Goal: Task Accomplishment & Management: Use online tool/utility

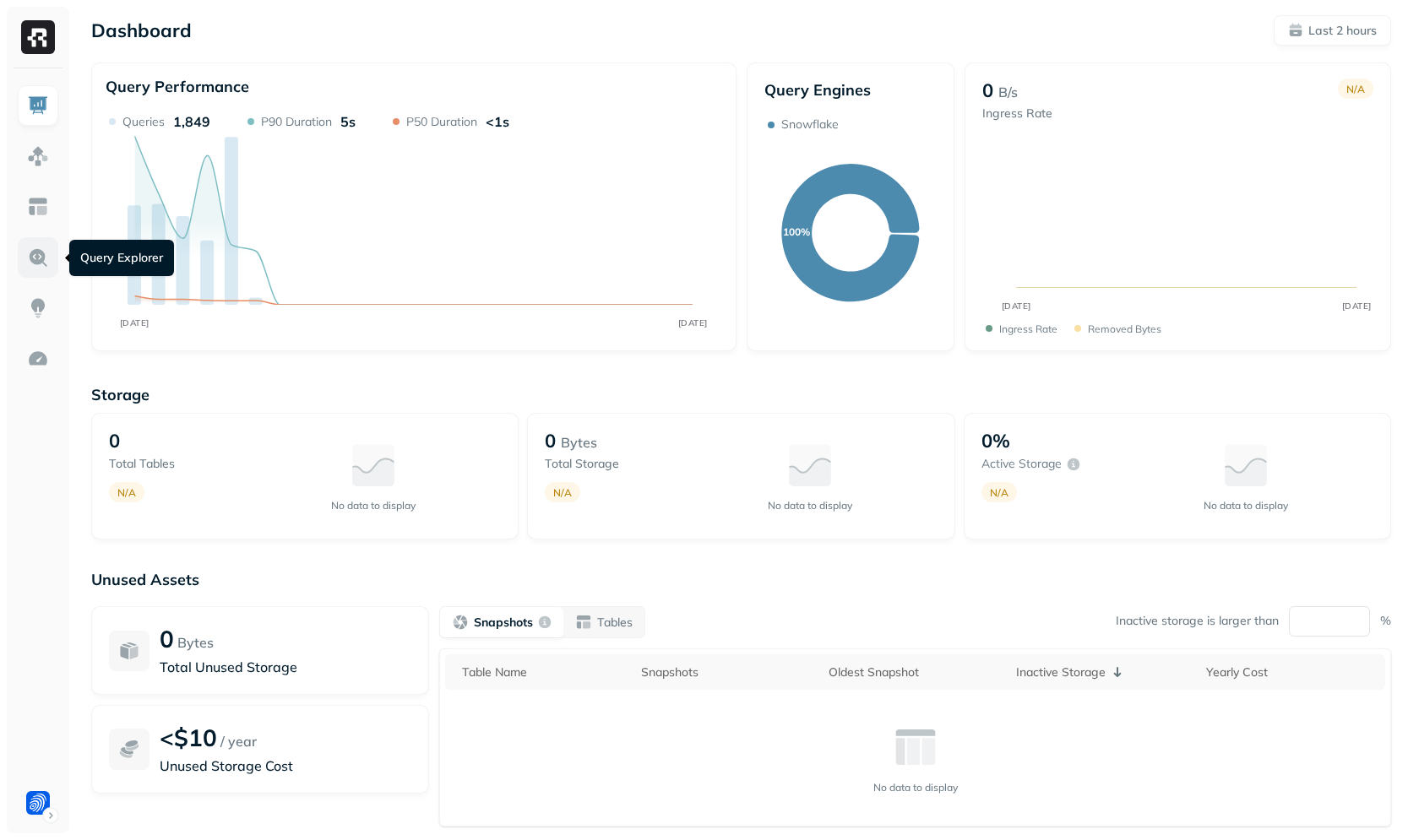
click at [50, 256] on link at bounding box center [38, 258] width 41 height 41
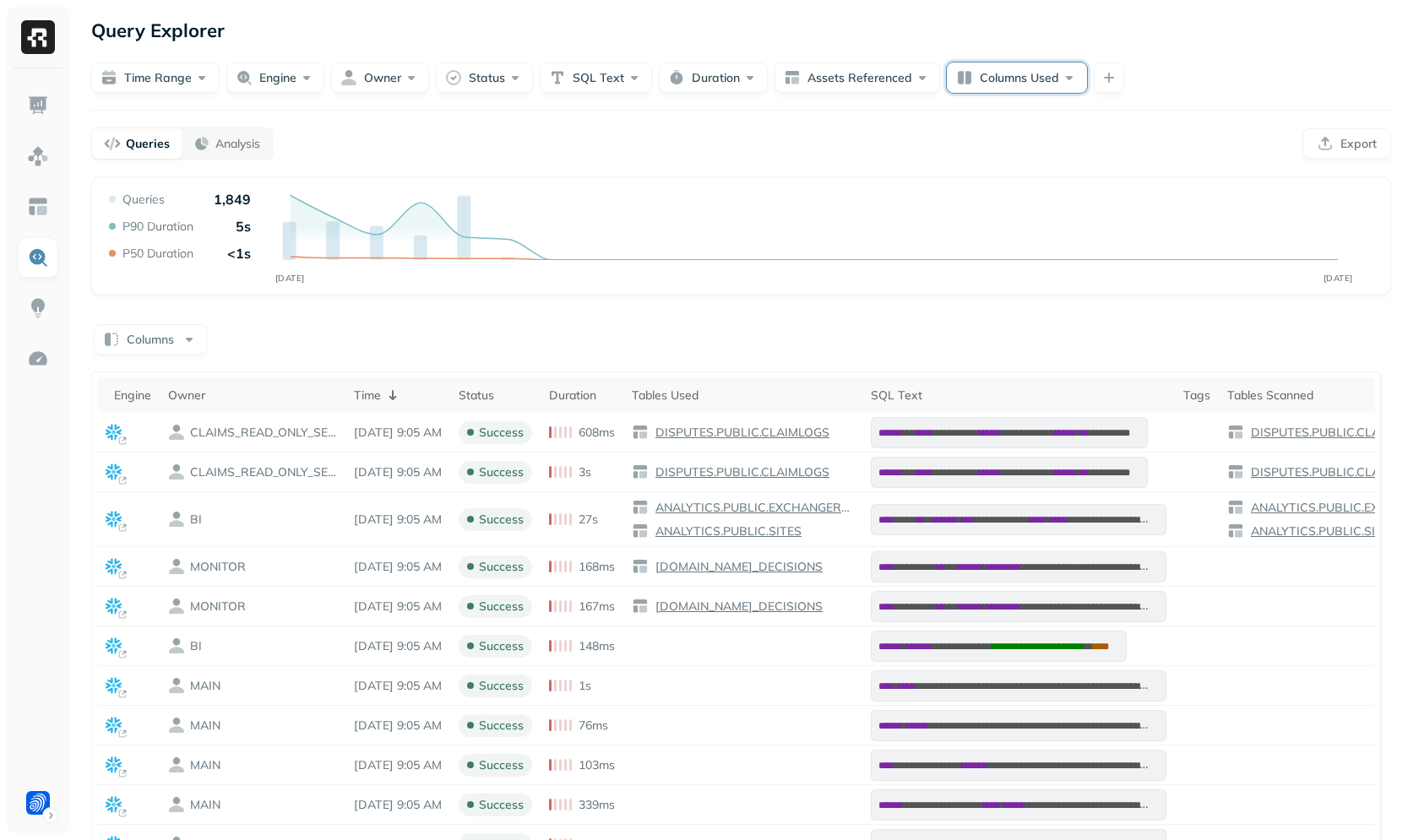
click at [1077, 78] on button "Columns Used" at bounding box center [1016, 77] width 140 height 31
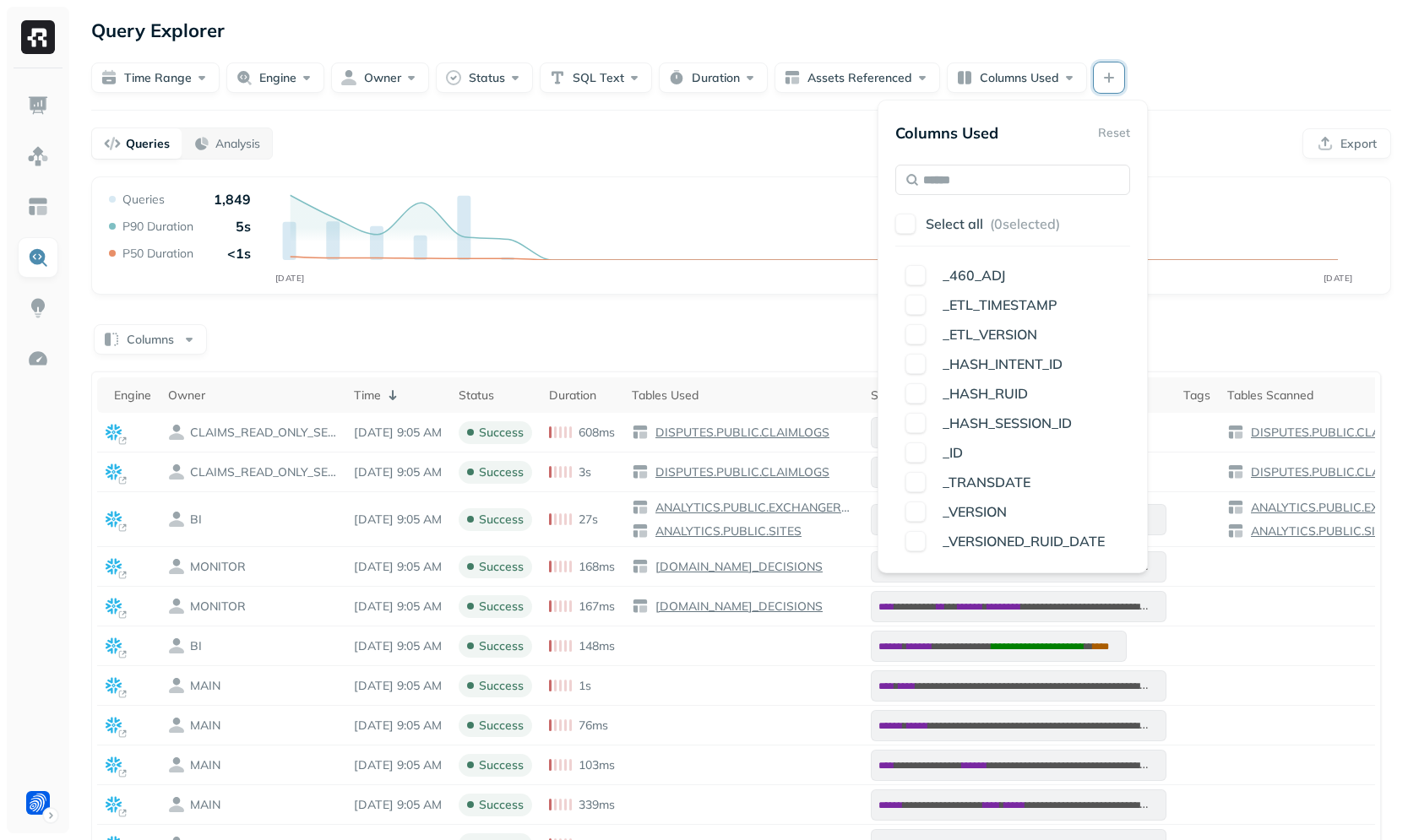
click at [1116, 71] on button "button" at bounding box center [1109, 77] width 31 height 31
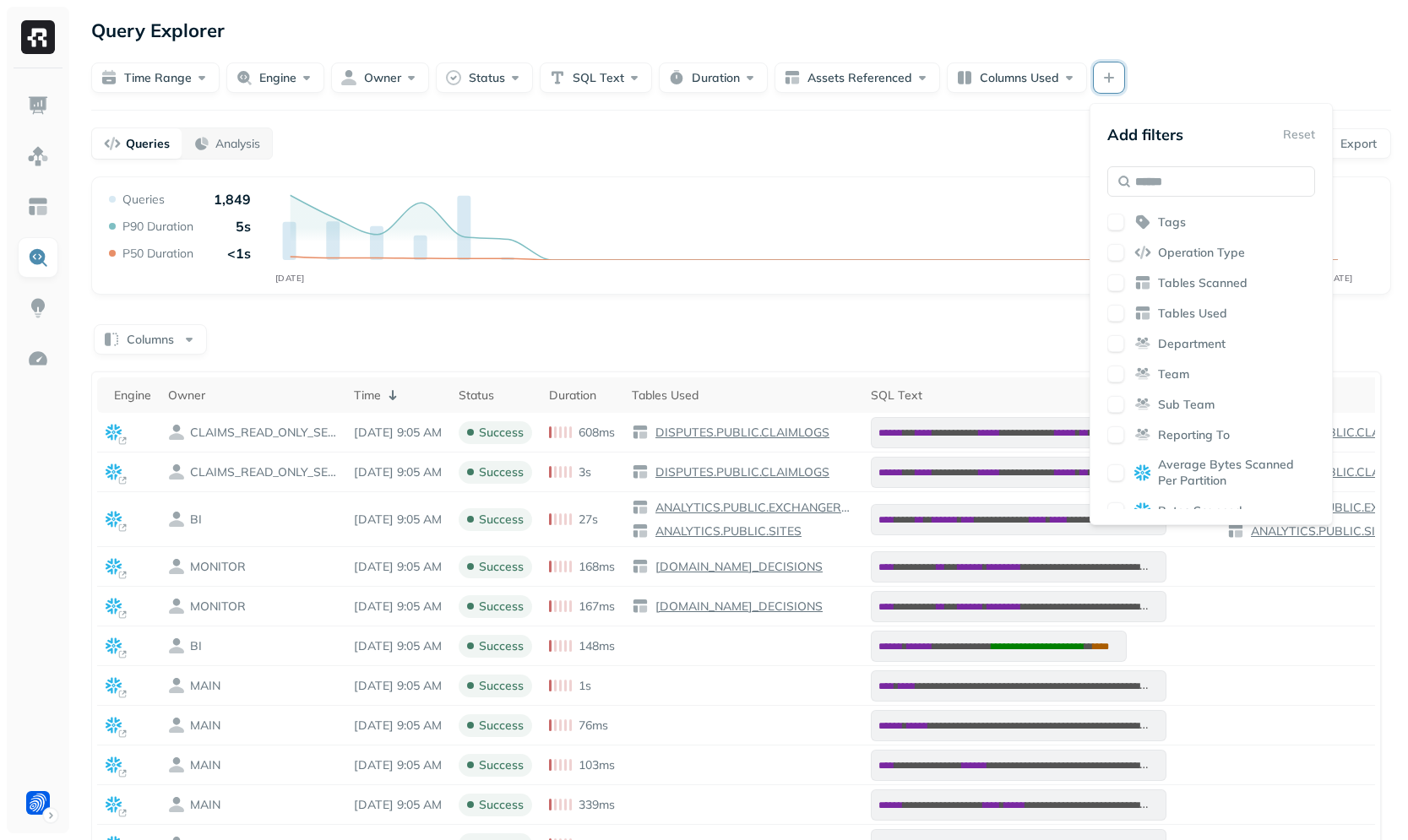
click at [1170, 275] on span "Tables Scanned" at bounding box center [1202, 283] width 89 height 16
click at [1004, 166] on div "**********" at bounding box center [741, 562] width 1333 height 1123
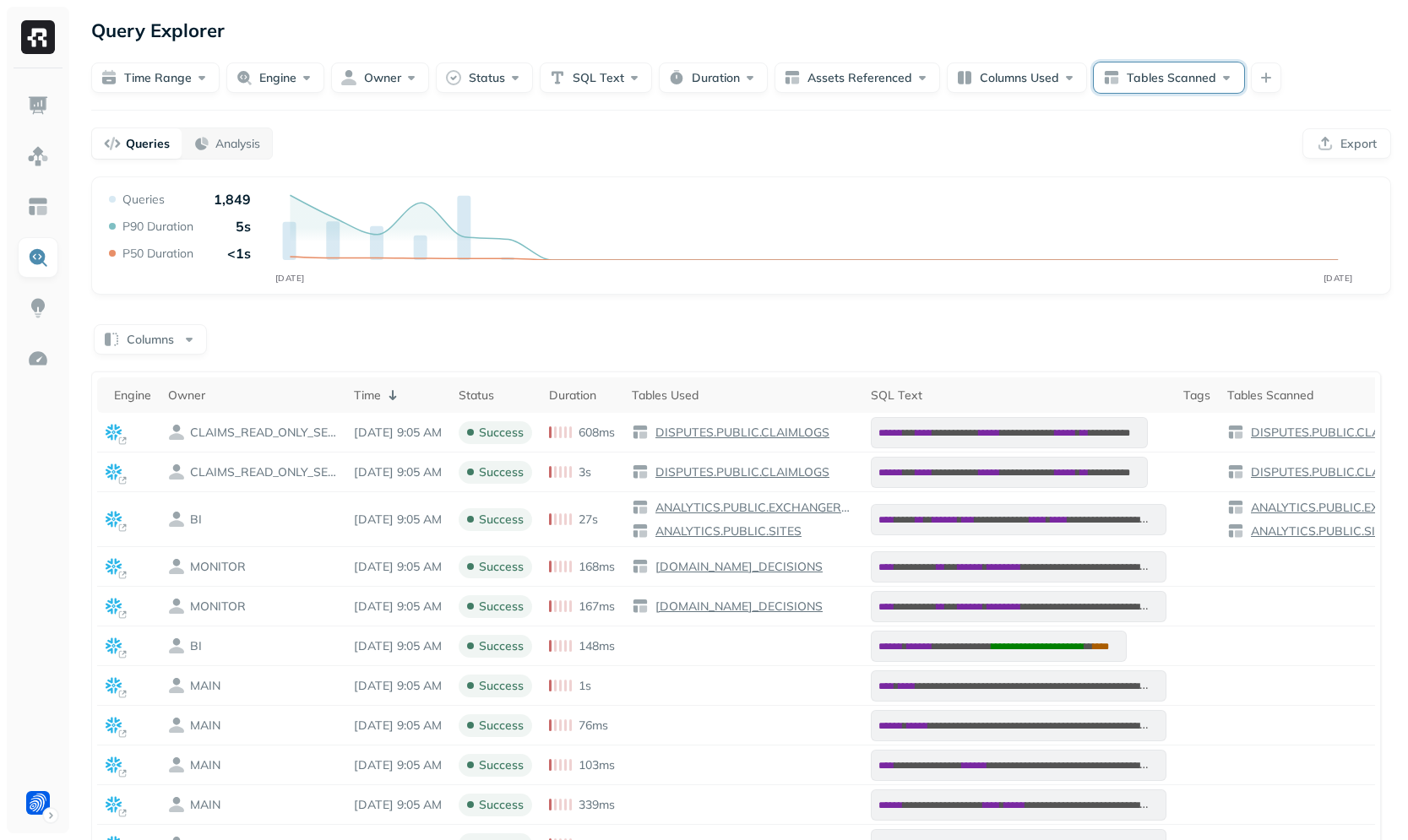
click at [1123, 83] on button "Tables Scanned" at bounding box center [1169, 77] width 151 height 31
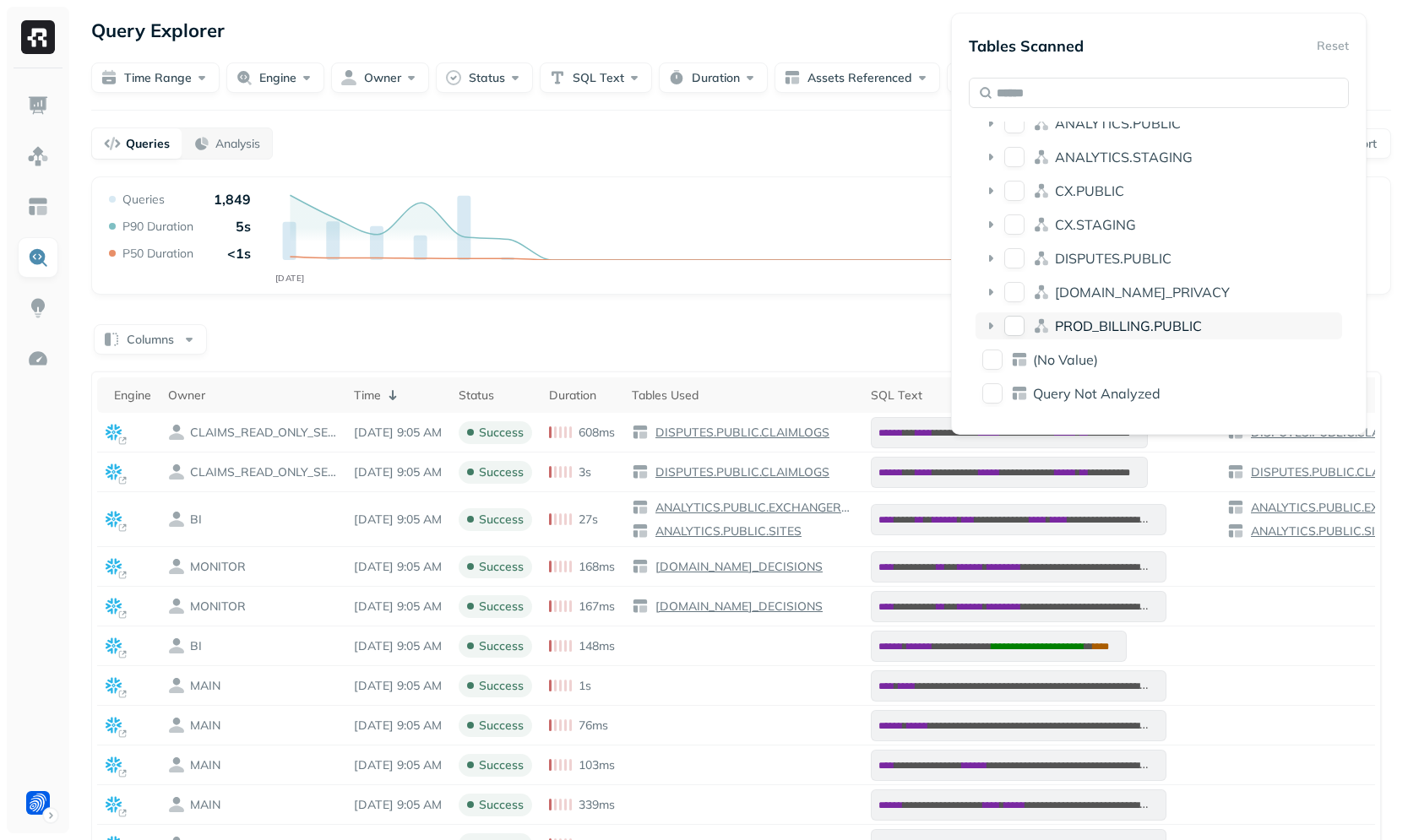
scroll to position [87, 0]
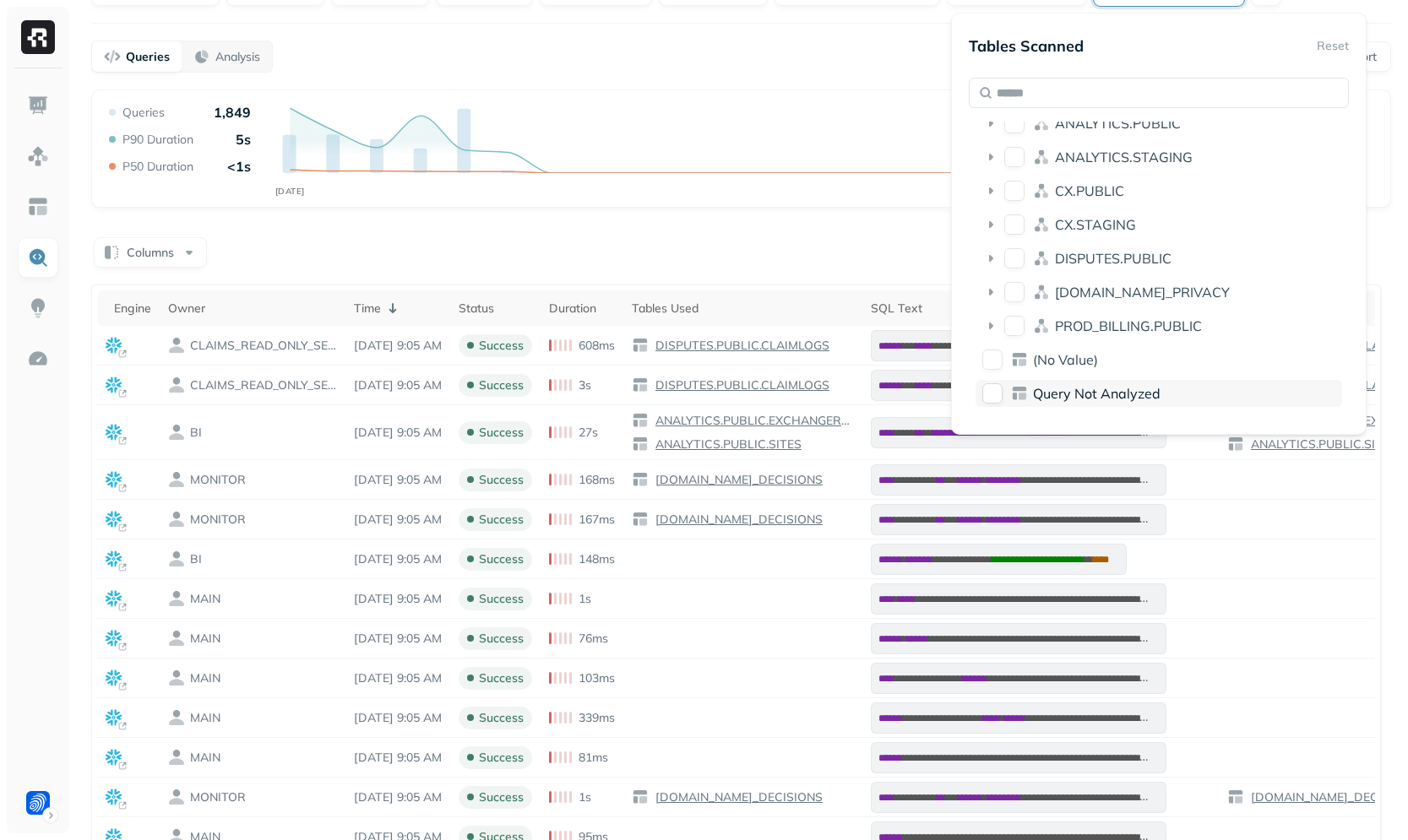
click at [1056, 391] on span "Query Not Analyzed" at bounding box center [1096, 393] width 128 height 17
click at [889, 254] on div "Columns" at bounding box center [741, 251] width 1300 height 33
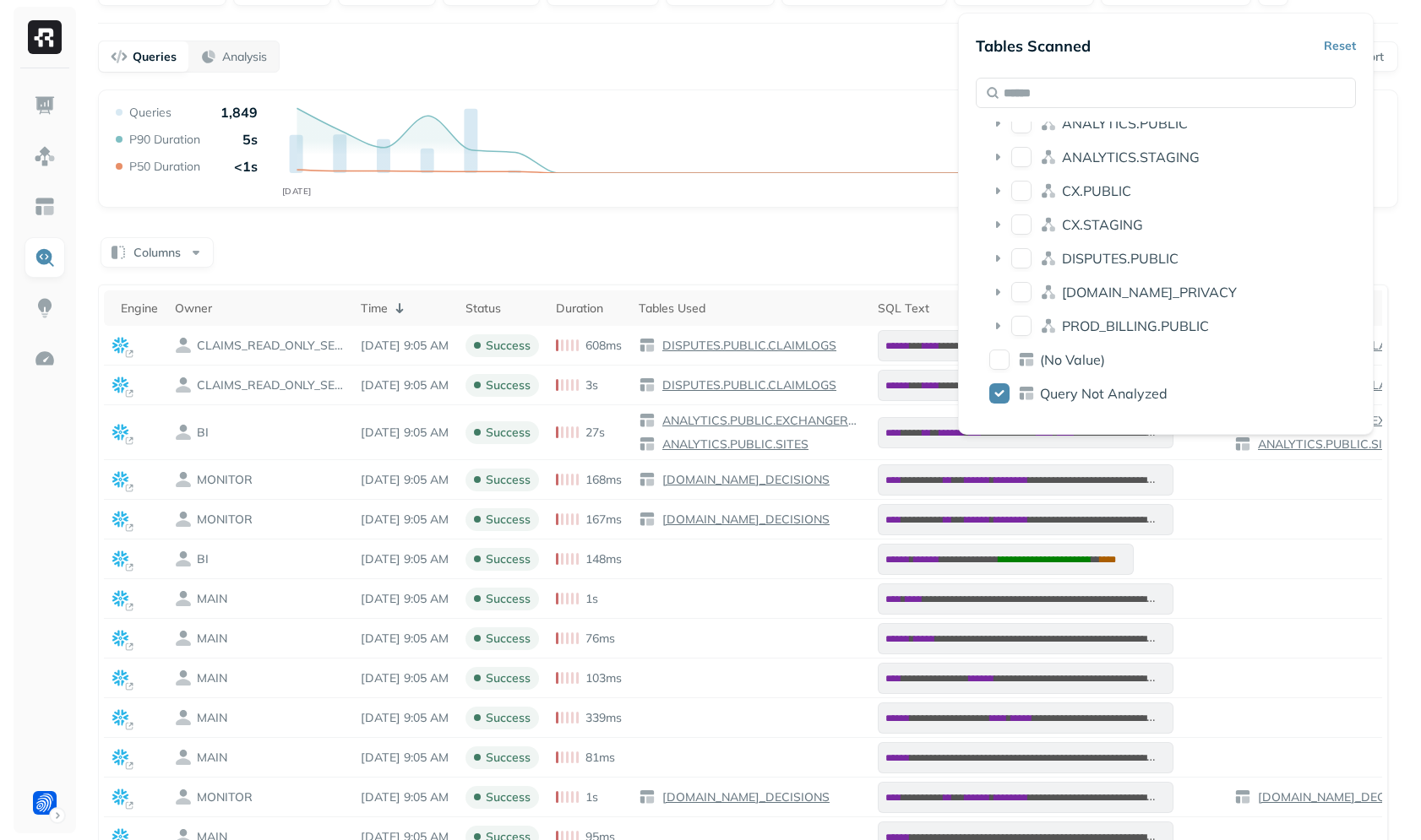
scroll to position [0, 0]
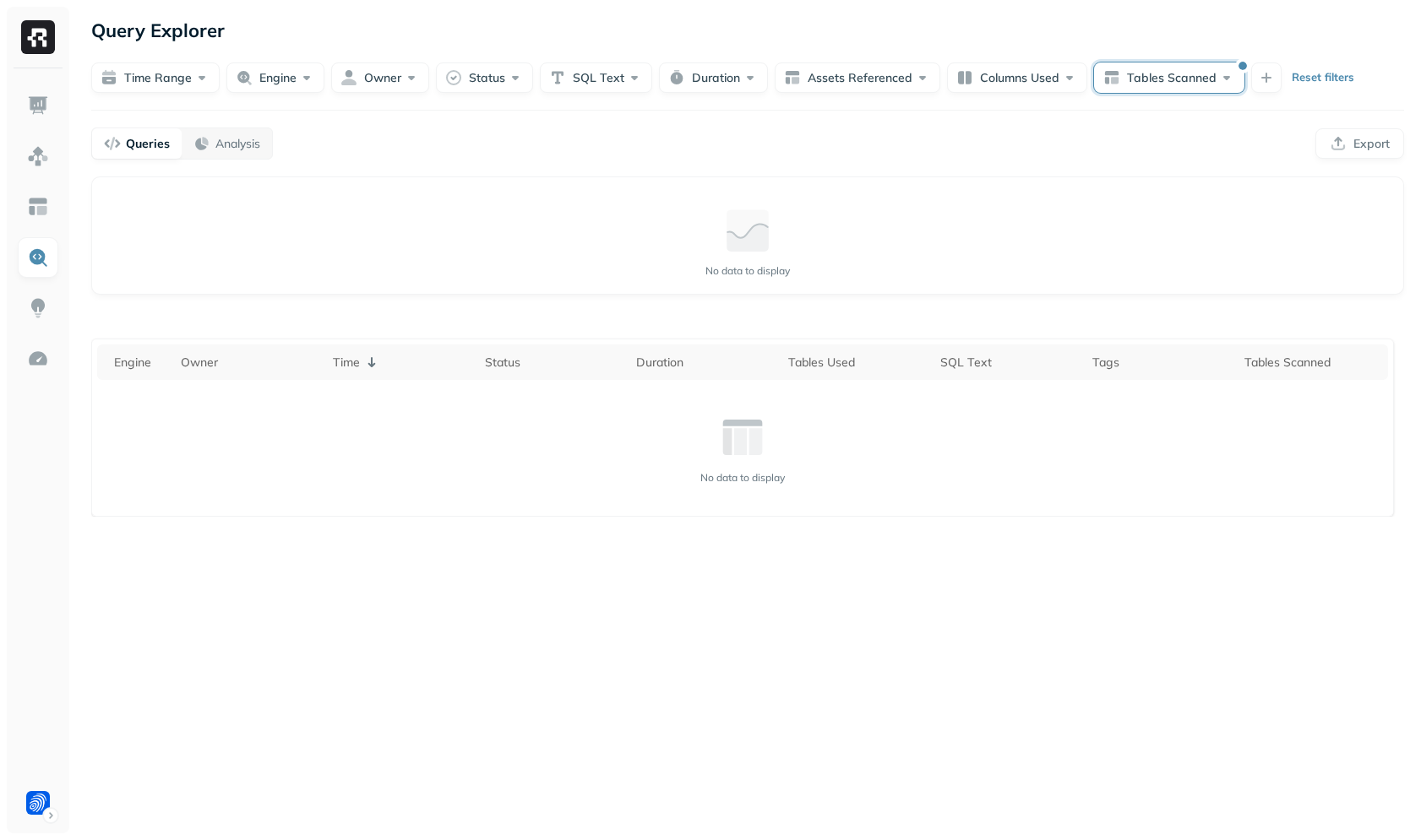
click at [1169, 71] on button "Tables Scanned" at bounding box center [1169, 77] width 151 height 31
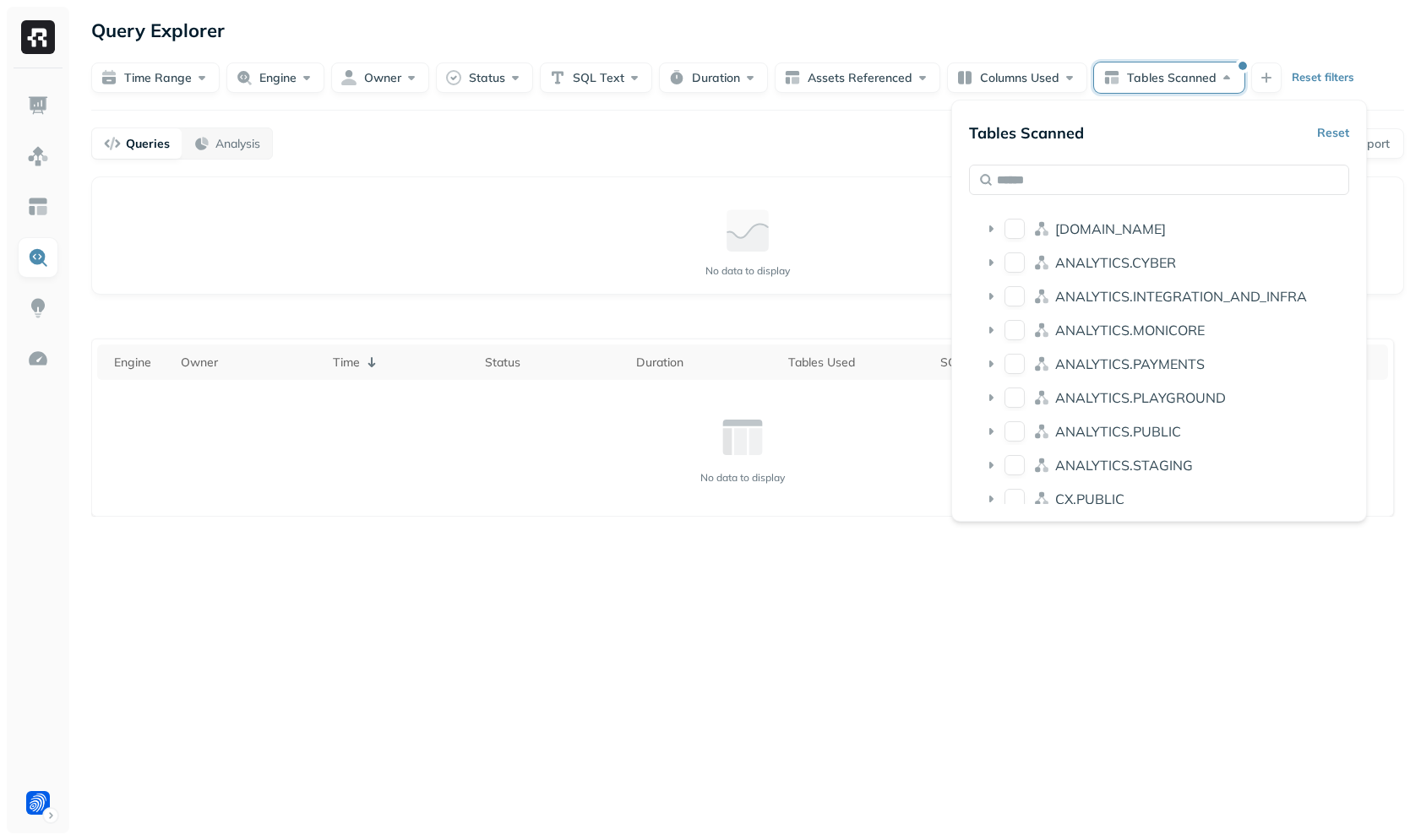
scroll to position [221, 0]
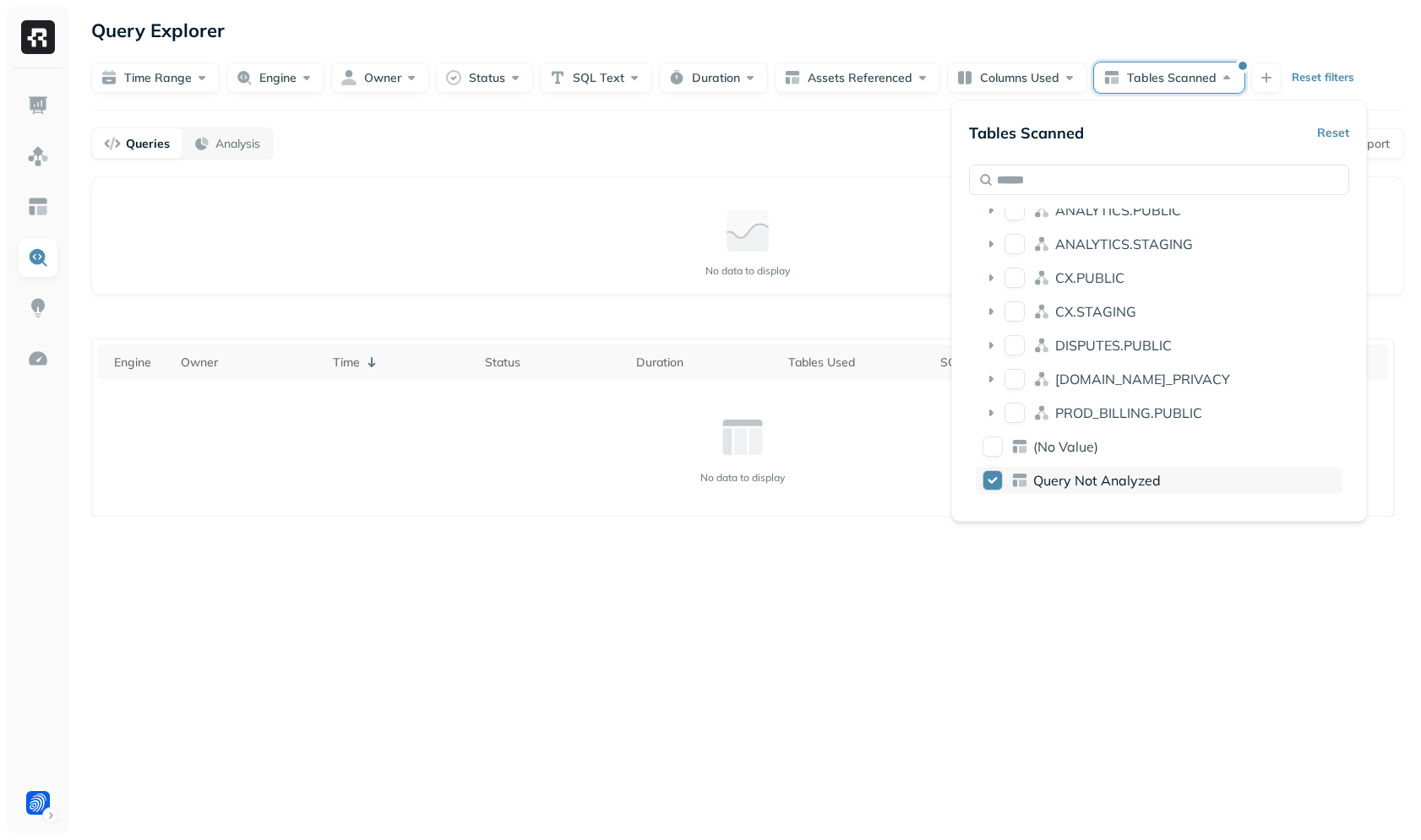
click at [1084, 482] on span "Query Not Analyzed" at bounding box center [1097, 481] width 128 height 17
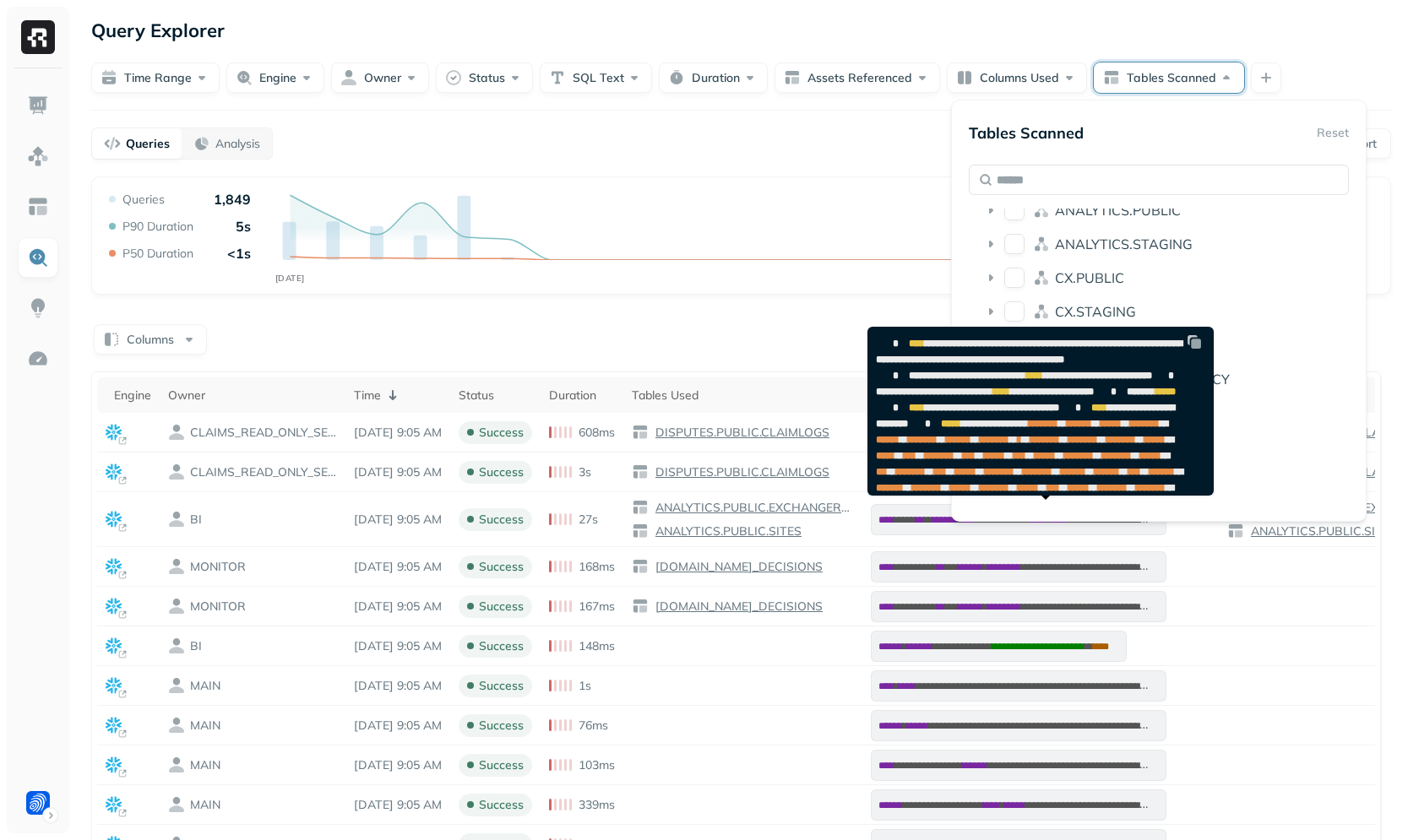
click at [828, 369] on div "**********" at bounding box center [741, 715] width 1300 height 787
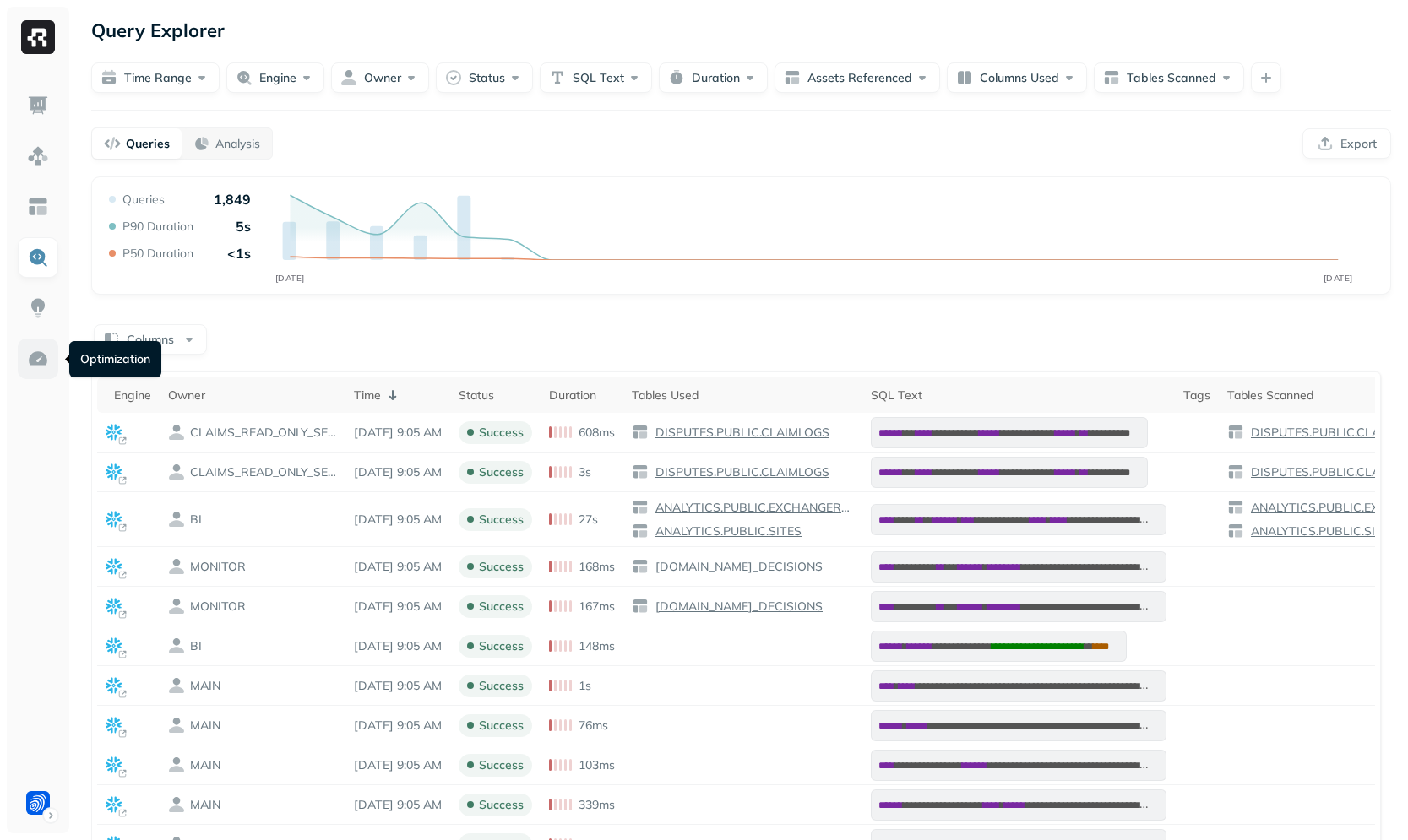
click at [40, 369] on img at bounding box center [38, 359] width 22 height 22
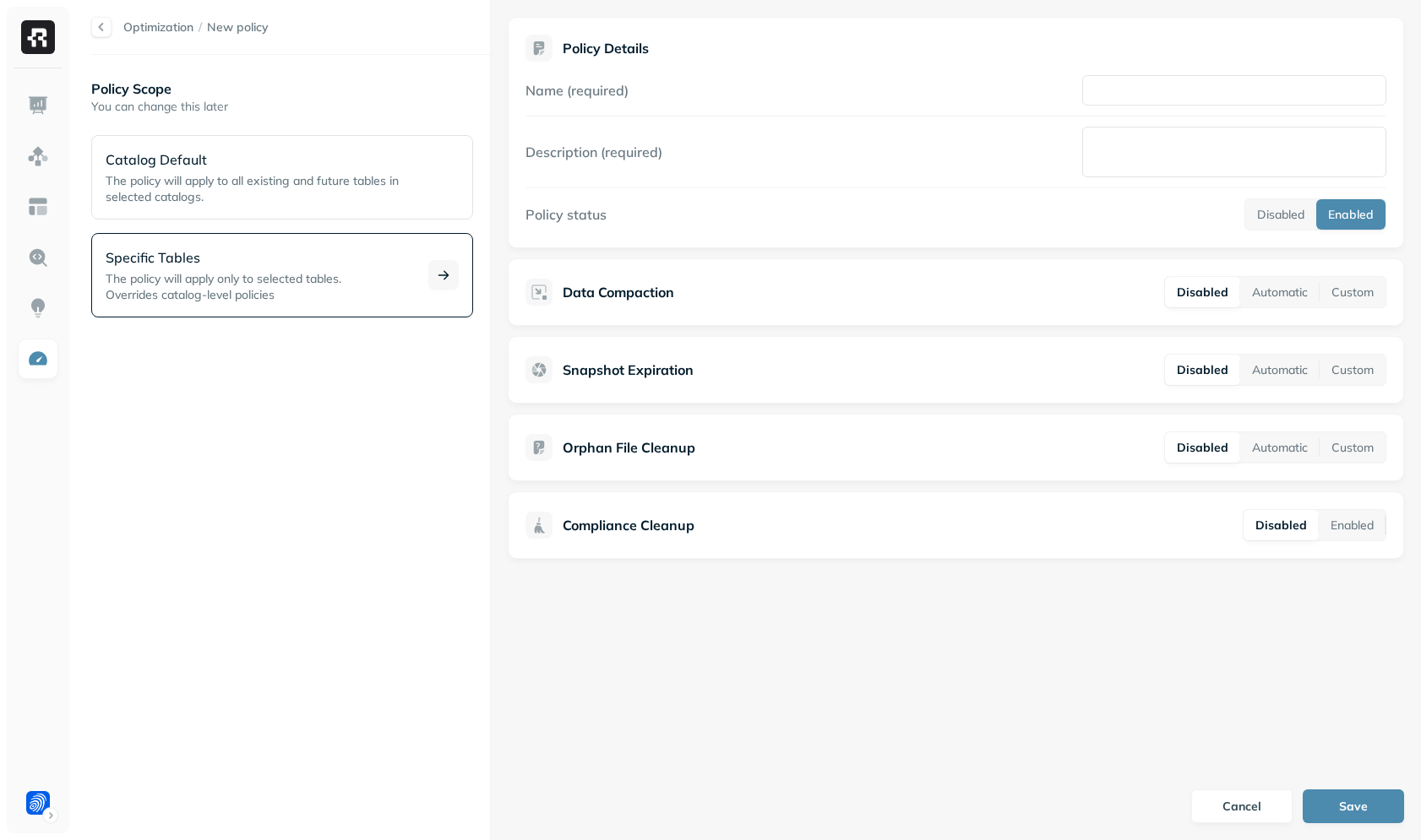
click at [278, 282] on span "The policy will apply only to selected tables." at bounding box center [223, 278] width 236 height 15
click at [278, 282] on div "Policy Scope You can change this later Catalog Default The policy will apply to…" at bounding box center [290, 447] width 398 height 751
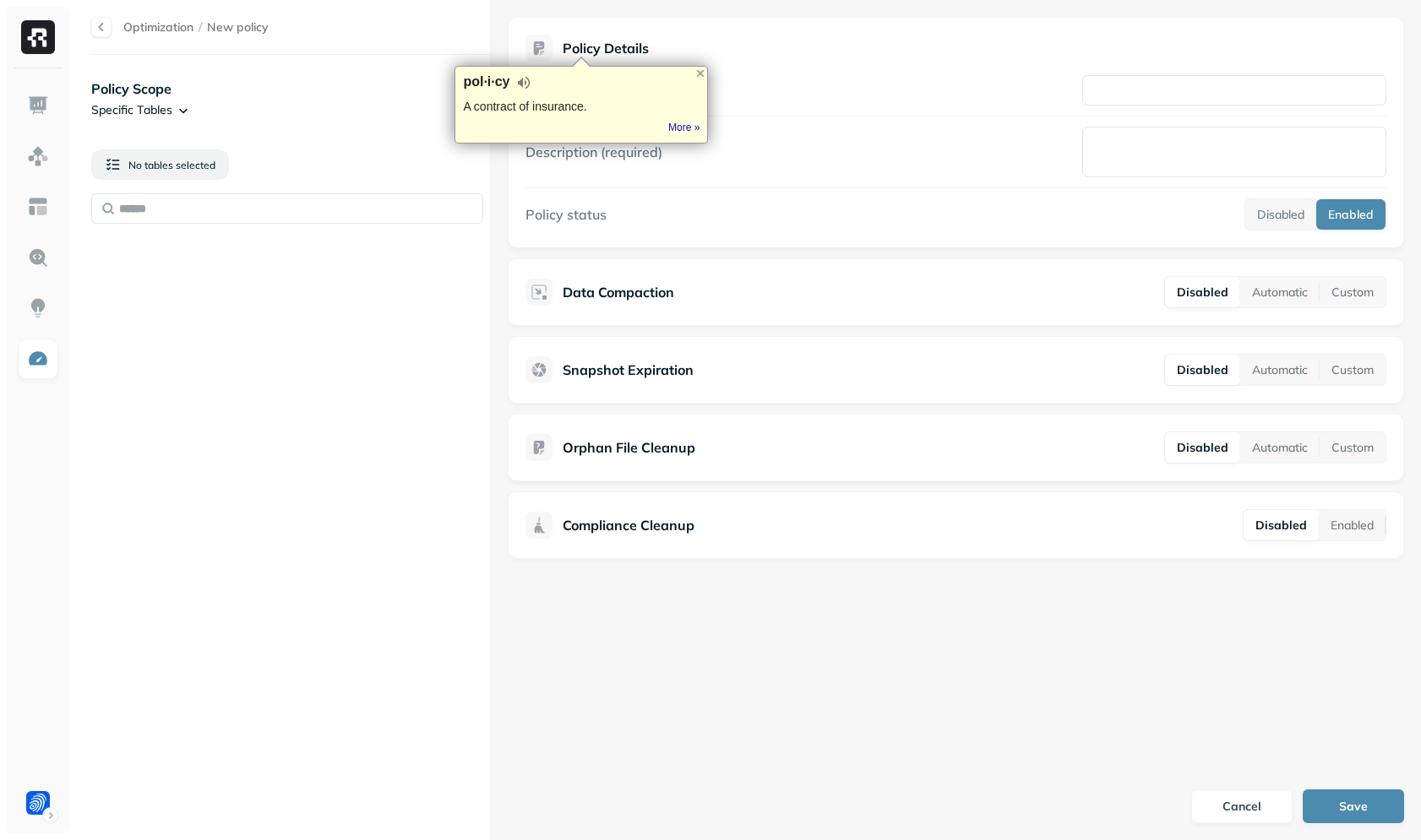
click at [177, 272] on div "Policy Scope Specific Tables No tables selected" at bounding box center [290, 447] width 398 height 751
click at [391, 201] on input "text" at bounding box center [287, 209] width 392 height 31
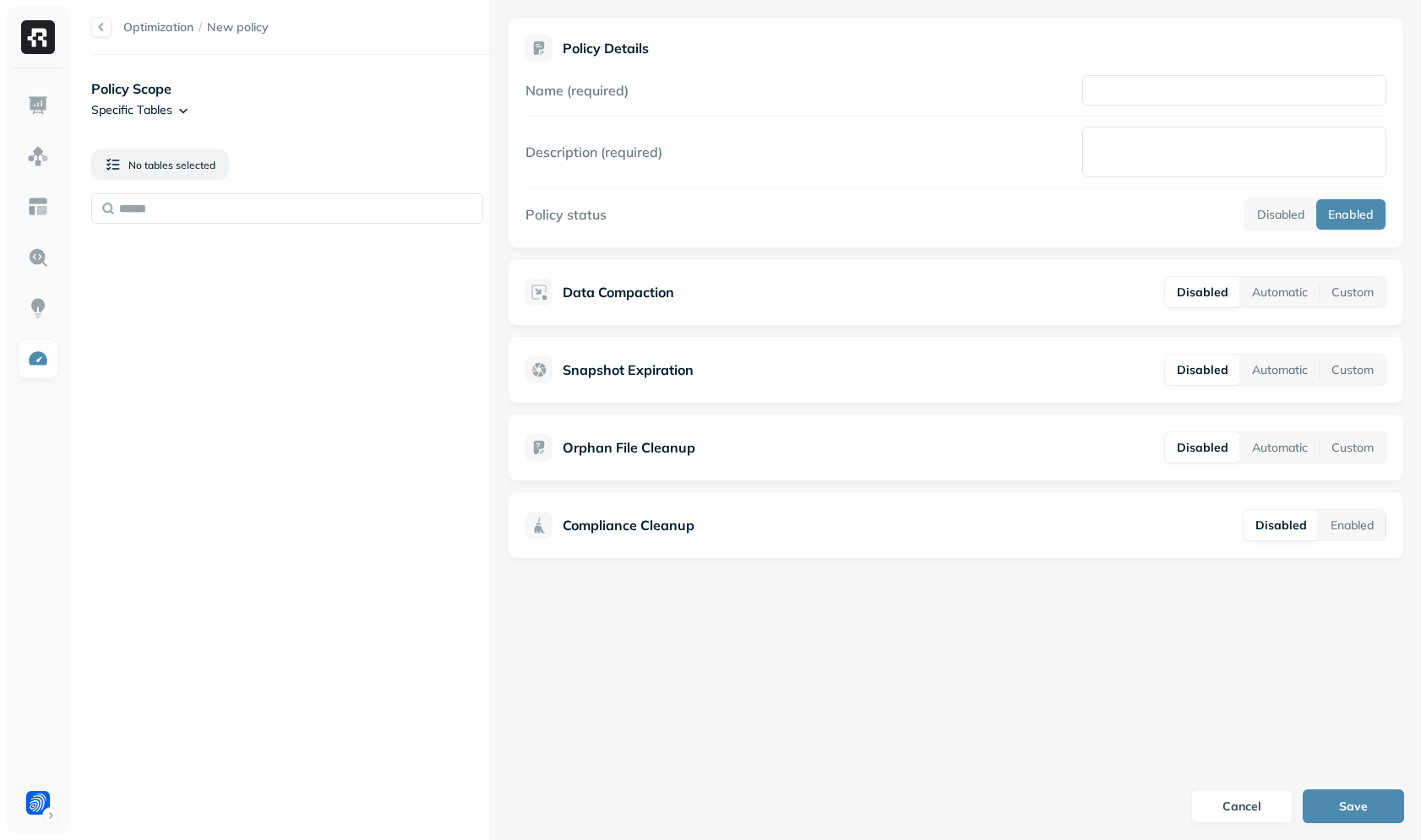
click at [433, 144] on div "No tables selected" at bounding box center [290, 164] width 398 height 57
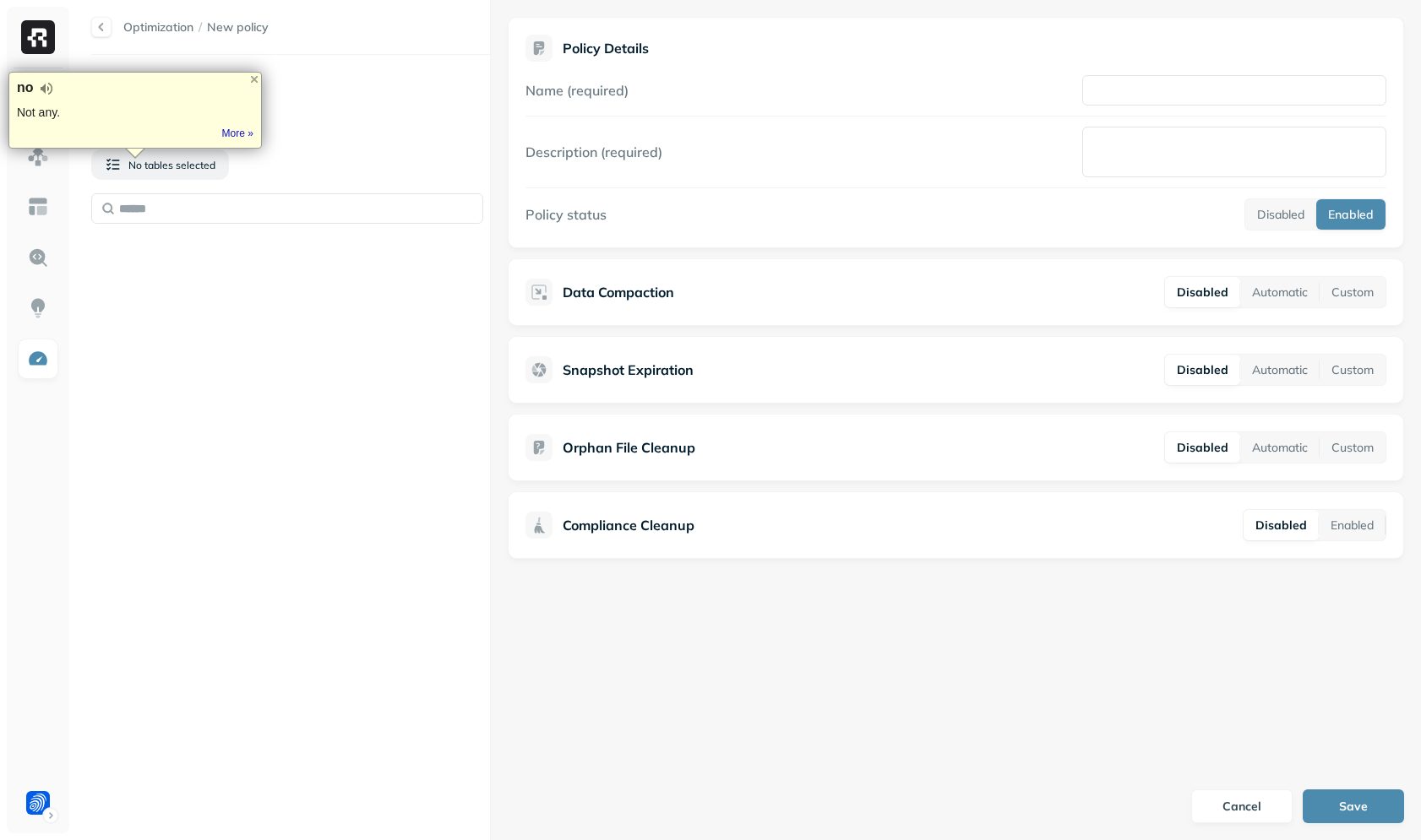
click at [371, 540] on div "Policy Scope Specific Tables No tables selected" at bounding box center [290, 447] width 398 height 751
